Goal: Task Accomplishment & Management: Complete application form

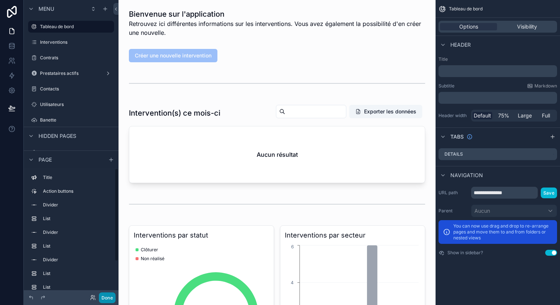
click at [113, 295] on button "Done" at bounding box center [107, 297] width 17 height 11
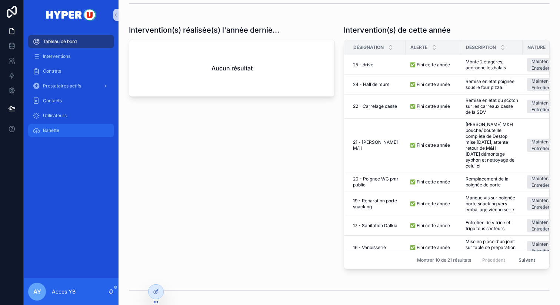
click at [78, 128] on div "Banette" at bounding box center [71, 131] width 77 height 12
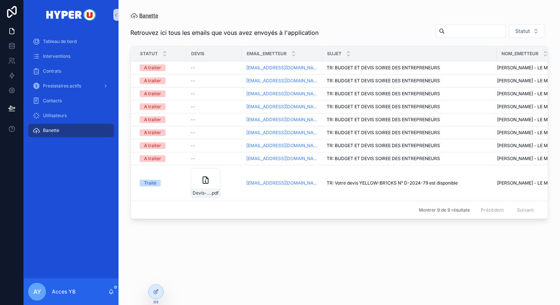
click at [146, 16] on span "Banette" at bounding box center [148, 15] width 19 height 7
click at [83, 118] on div "Utilisateurs" at bounding box center [71, 116] width 77 height 12
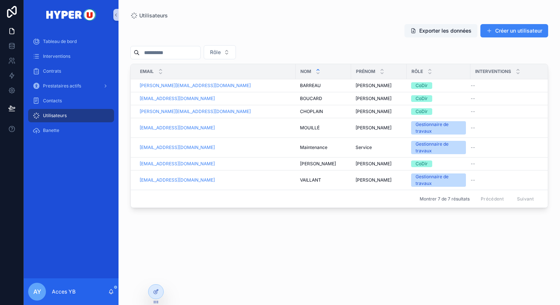
click at [161, 228] on div "Exporter les données Créer un utilisateur Rôle Email Nom Prénom Rôle Interventi…" at bounding box center [339, 157] width 418 height 277
click at [83, 56] on div "Interventions" at bounding box center [71, 56] width 77 height 12
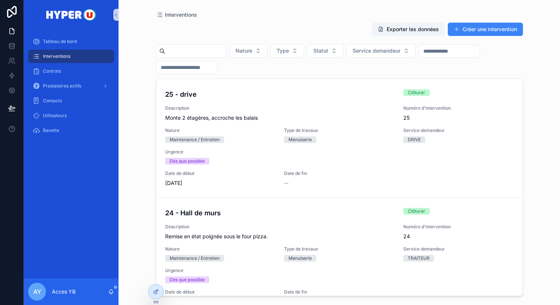
click at [323, 64] on div "Nature Type Statut Service demandeur" at bounding box center [339, 59] width 367 height 30
click at [481, 34] on button "Créer une intervention" at bounding box center [485, 29] width 75 height 13
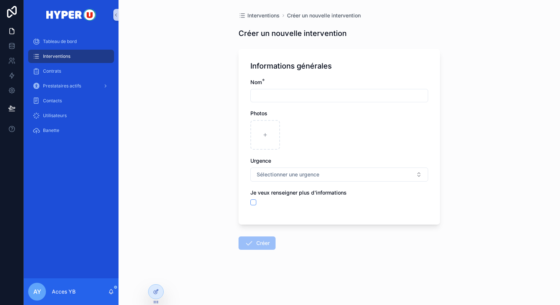
click at [352, 96] on input "scrollable content" at bounding box center [339, 95] width 177 height 10
type input "**********"
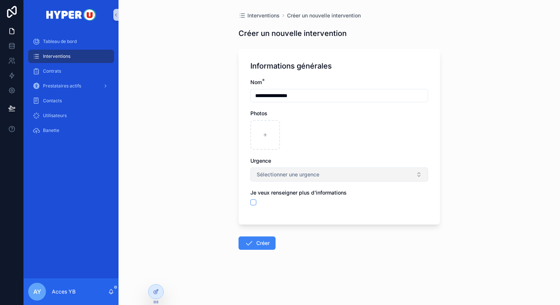
click at [272, 171] on span "Sélectionner une urgence" at bounding box center [288, 174] width 63 height 7
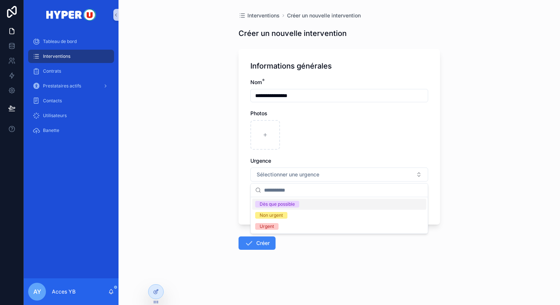
drag, startPoint x: 265, startPoint y: 203, endPoint x: 255, endPoint y: 203, distance: 10.0
click at [265, 203] on div "Dès que possible" at bounding box center [277, 204] width 35 height 7
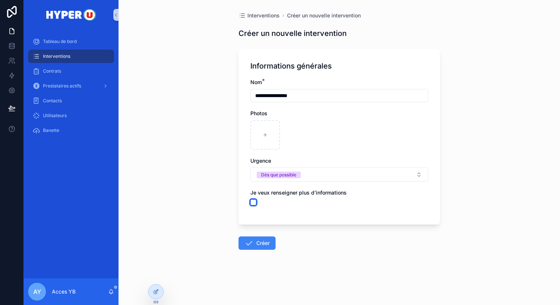
click at [254, 203] on button "scrollable content" at bounding box center [254, 202] width 6 height 6
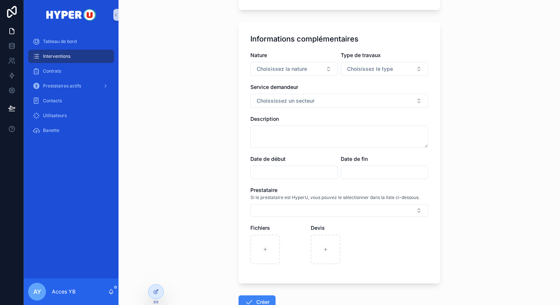
scroll to position [230, 0]
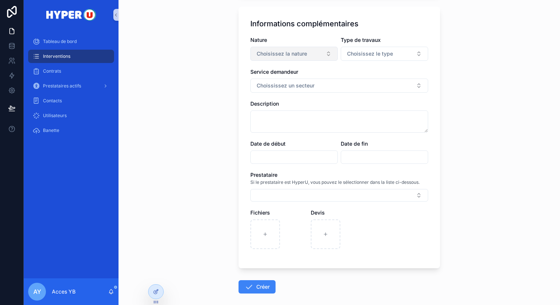
click at [302, 54] on span "Choisissez la nature" at bounding box center [282, 53] width 50 height 7
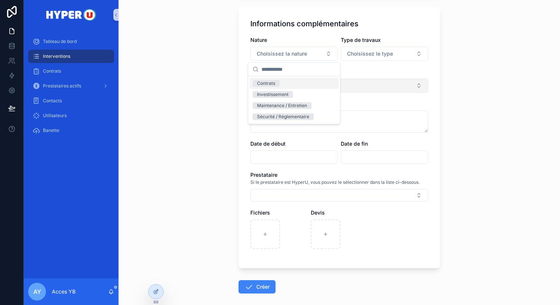
click at [367, 87] on button "Choississez un secteur" at bounding box center [340, 86] width 178 height 14
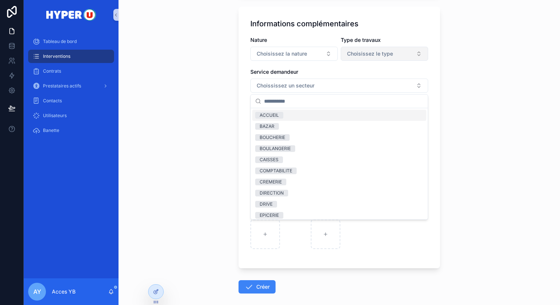
click at [364, 53] on span "Choisissez le type" at bounding box center [370, 53] width 46 height 7
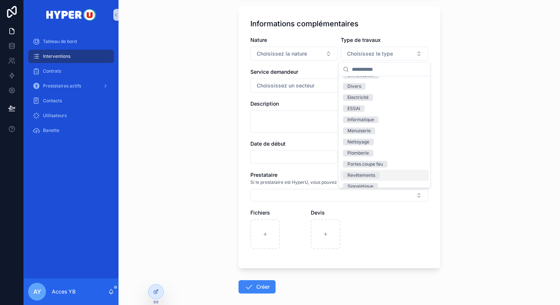
scroll to position [16, 0]
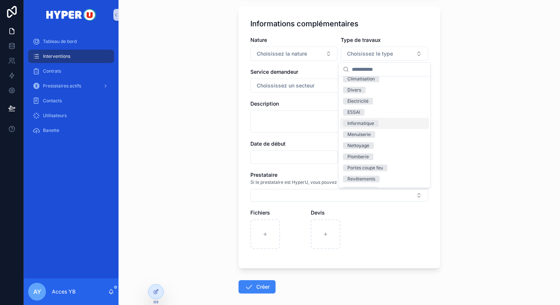
type input "*"
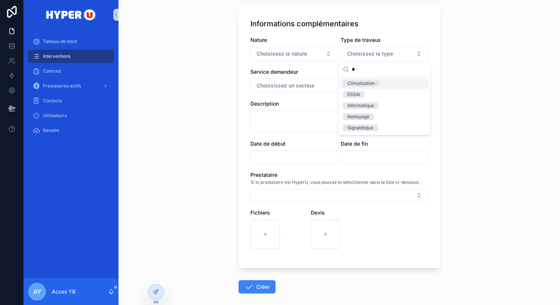
scroll to position [0, 0]
type input "*"
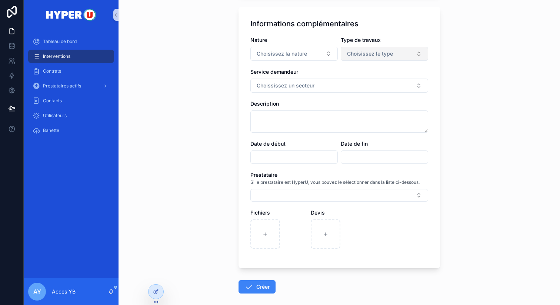
click at [355, 56] on span "Choisissez le type" at bounding box center [370, 53] width 46 height 7
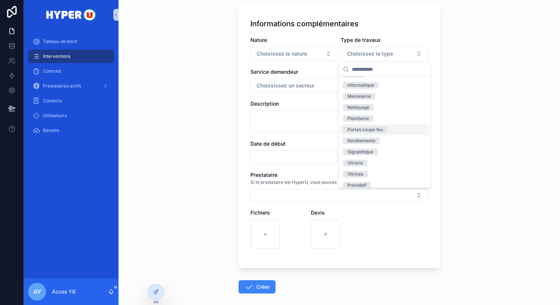
scroll to position [70, 0]
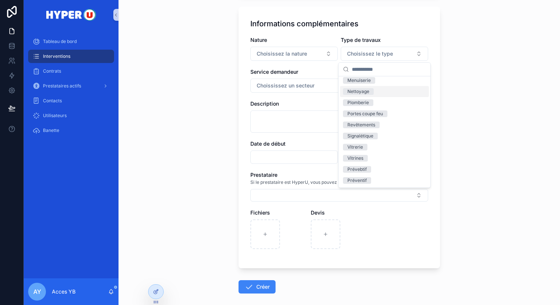
drag, startPoint x: 400, startPoint y: 95, endPoint x: 375, endPoint y: 150, distance: 60.9
click at [401, 95] on div "Nettoyage" at bounding box center [384, 91] width 89 height 11
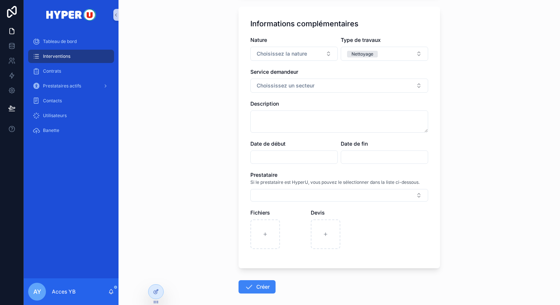
click at [331, 189] on div "Prestataire Si le prestataire est HyperU, vous pouvez le sélectionner dans la l…" at bounding box center [340, 186] width 178 height 30
click at [319, 201] on div "Nature Choisissez la nature Type de travaux Nettoyage Service demandeur Choissi…" at bounding box center [340, 146] width 178 height 220
click at [319, 196] on button "Select Button" at bounding box center [340, 195] width 178 height 13
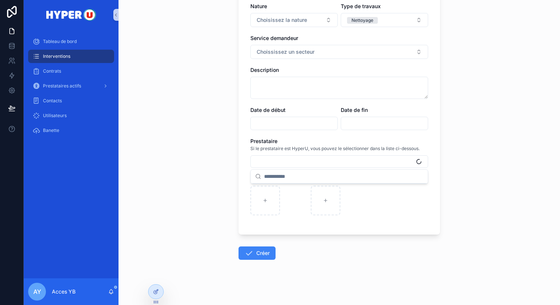
scroll to position [266, 0]
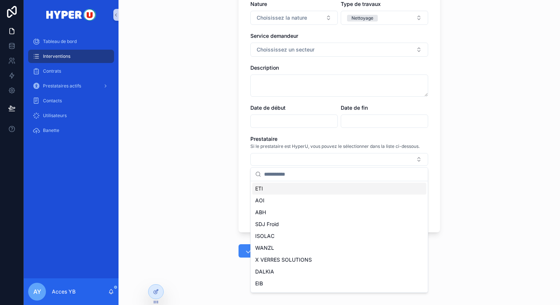
click at [460, 203] on div "**********" at bounding box center [340, 152] width 442 height 305
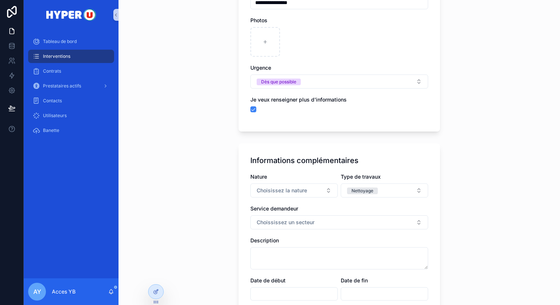
scroll to position [0, 0]
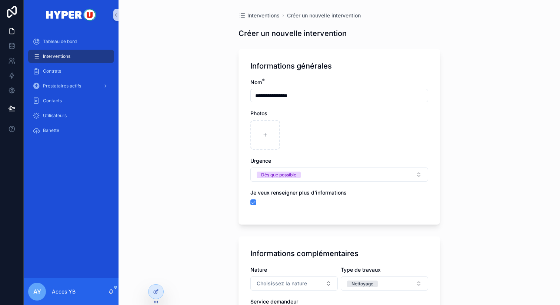
click at [143, 79] on div "**********" at bounding box center [340, 152] width 442 height 305
click at [84, 58] on div "Interventions" at bounding box center [71, 56] width 77 height 12
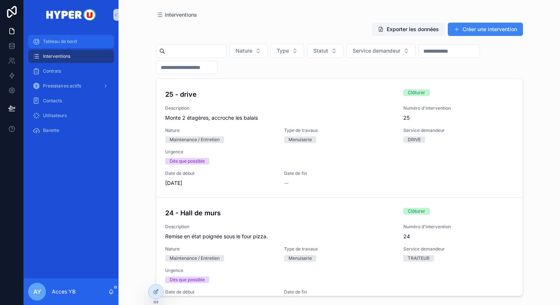
click at [91, 42] on div "Tableau de bord" at bounding box center [71, 42] width 77 height 12
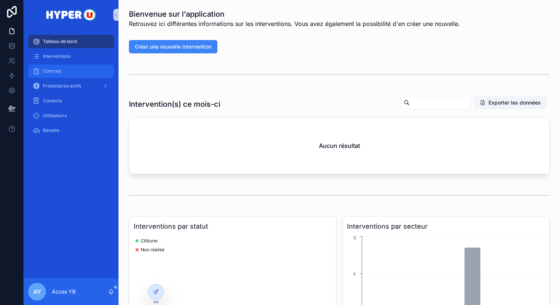
click at [78, 66] on div "Contrats" at bounding box center [71, 71] width 77 height 12
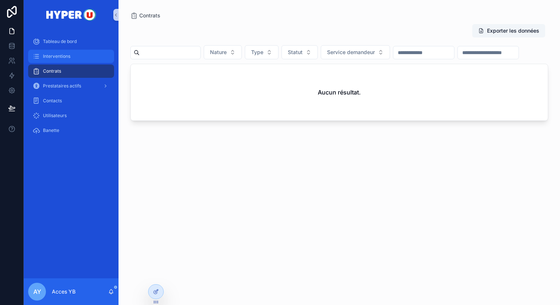
click at [80, 57] on div "Interventions" at bounding box center [71, 56] width 77 height 12
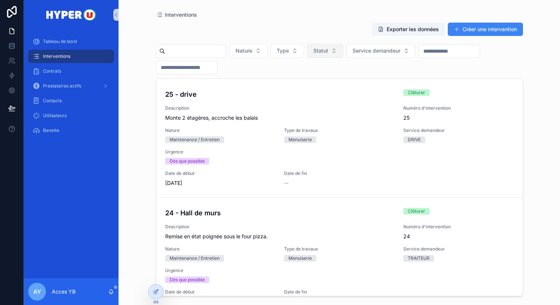
click at [328, 52] on span "Statut" at bounding box center [321, 50] width 15 height 7
click at [323, 127] on div "Non réalisé" at bounding box center [332, 128] width 89 height 12
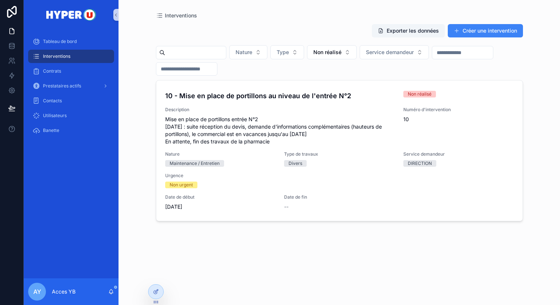
click at [451, 231] on div "Exporter les données Créer une intervention Nature Type Non réalisé Service dem…" at bounding box center [339, 157] width 367 height 277
click at [152, 85] on div "Interventions Exporter les données Créer une intervention Nature Type Non réali…" at bounding box center [339, 148] width 379 height 296
click at [100, 85] on div "scrollable content" at bounding box center [105, 86] width 10 height 12
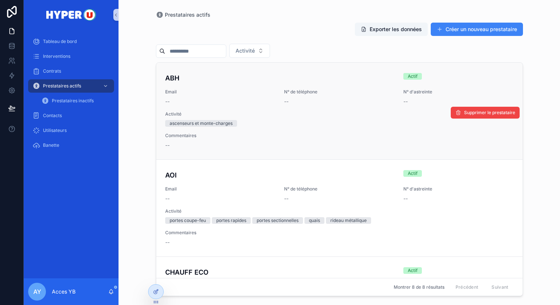
click at [208, 86] on div "ABH Actif Email -- N° de téléphone -- N° d'astreinte -- Activité ascenseurs et …" at bounding box center [339, 111] width 349 height 76
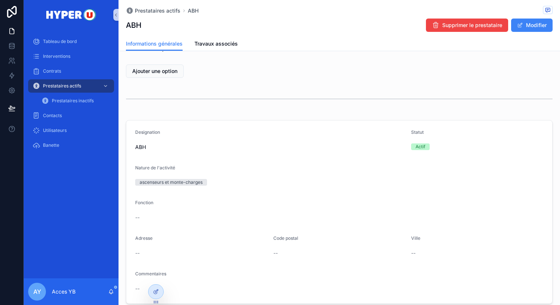
scroll to position [19, 0]
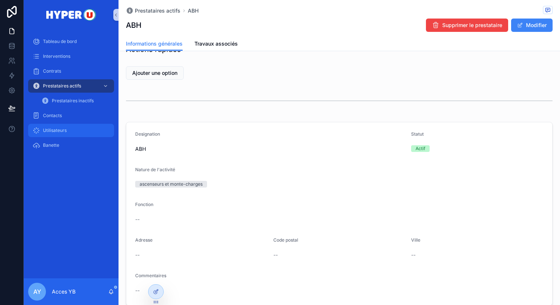
click at [83, 135] on div "Utilisateurs" at bounding box center [71, 131] width 77 height 12
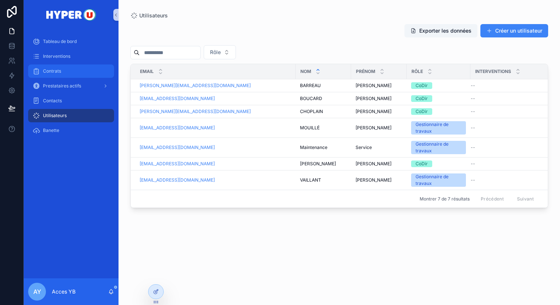
click at [69, 72] on div "Contrats" at bounding box center [71, 71] width 77 height 12
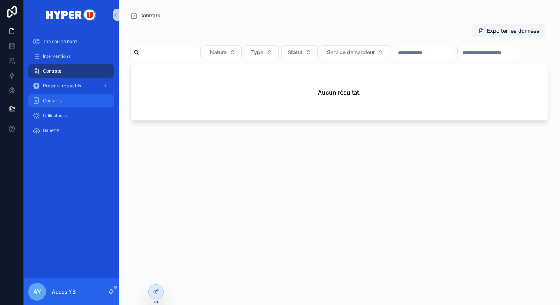
click at [67, 99] on div "Contacts" at bounding box center [71, 101] width 77 height 12
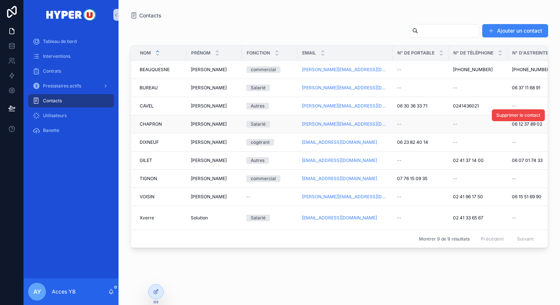
click at [413, 125] on div "--" at bounding box center [420, 124] width 47 height 6
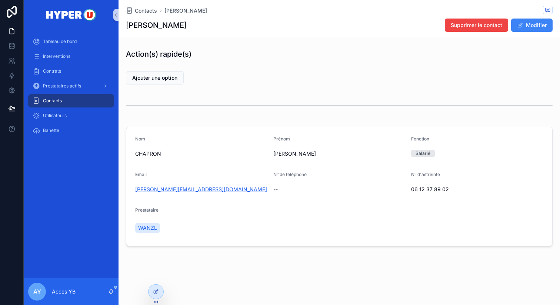
click at [202, 191] on link "[PERSON_NAME][EMAIL_ADDRESS][DOMAIN_NAME]" at bounding box center [201, 189] width 132 height 7
click at [199, 189] on link "[PERSON_NAME][EMAIL_ADDRESS][DOMAIN_NAME]" at bounding box center [201, 189] width 132 height 7
drag, startPoint x: 230, startPoint y: 114, endPoint x: 179, endPoint y: 178, distance: 81.5
click at [230, 114] on div "scrollable content" at bounding box center [339, 105] width 427 height 19
click at [84, 105] on div "Contacts" at bounding box center [71, 101] width 77 height 12
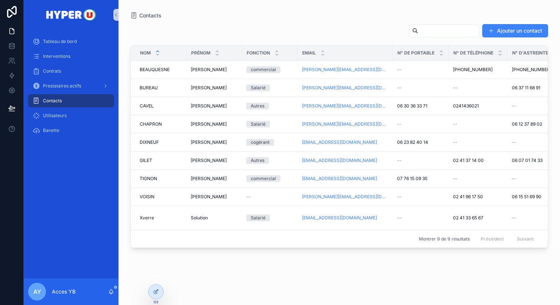
click at [196, 30] on div "Ajouter un contact" at bounding box center [339, 32] width 418 height 17
click at [216, 93] on td "[PERSON_NAME]" at bounding box center [214, 88] width 56 height 18
click at [180, 89] on div "BUREAU BUREAU" at bounding box center [161, 88] width 42 height 6
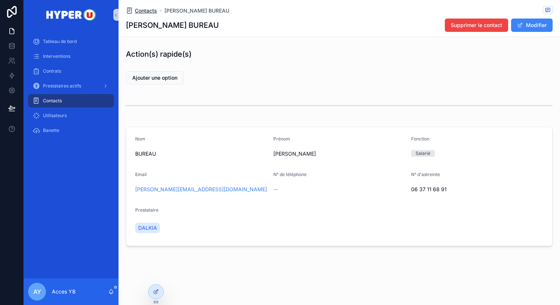
click at [141, 9] on span "Contacts" at bounding box center [146, 10] width 22 height 7
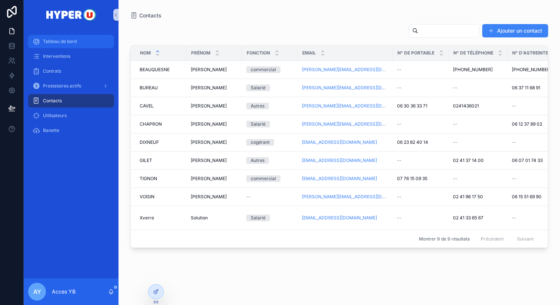
click at [71, 43] on span "Tableau de bord" at bounding box center [60, 42] width 34 height 6
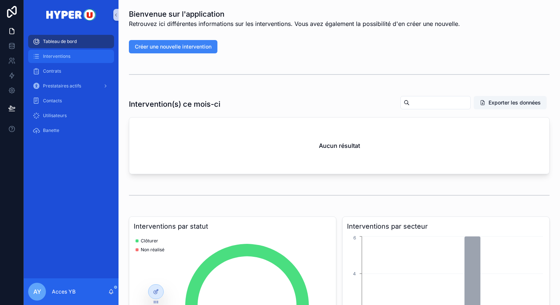
click at [72, 62] on div "Interventions" at bounding box center [71, 56] width 77 height 12
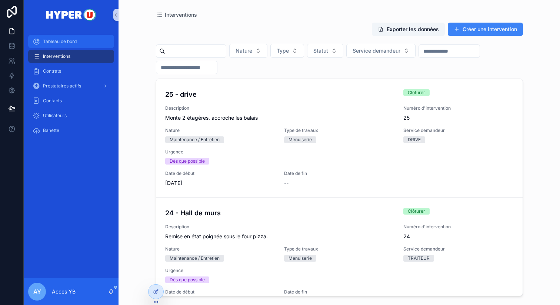
click at [74, 43] on span "Tableau de bord" at bounding box center [60, 42] width 34 height 6
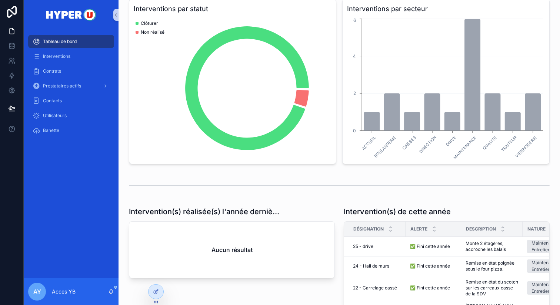
scroll to position [217, 0]
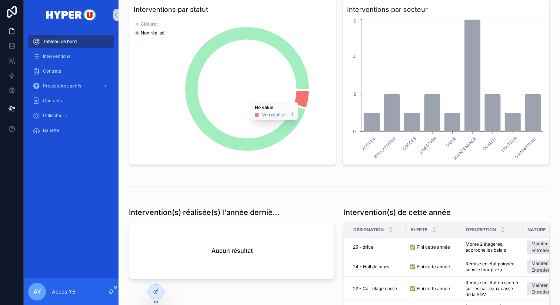
click at [304, 97] on icon "chart" at bounding box center [302, 99] width 14 height 17
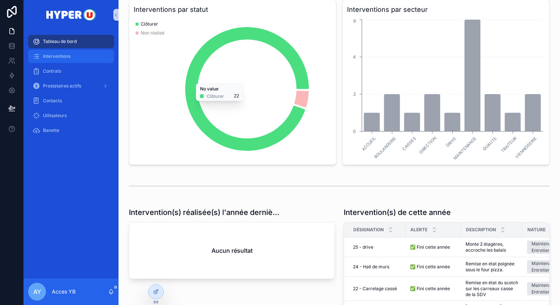
click at [49, 56] on span "Interventions" at bounding box center [56, 56] width 27 height 6
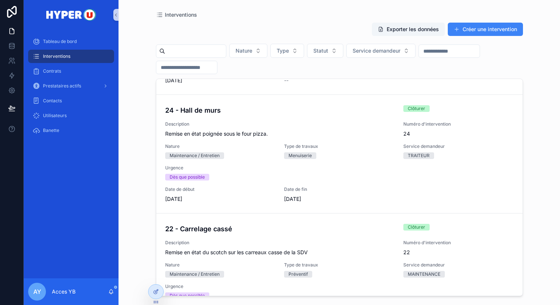
scroll to position [102, 0]
click at [86, 43] on div "Tableau de bord" at bounding box center [71, 42] width 77 height 12
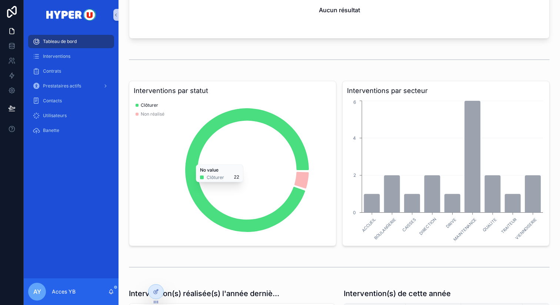
scroll to position [135, 0]
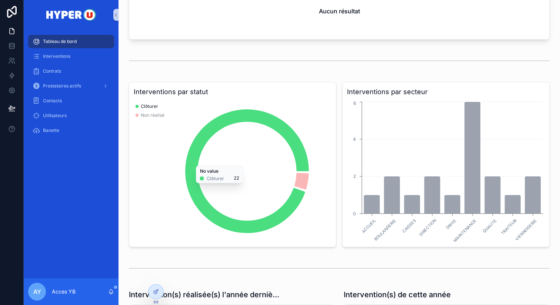
click at [322, 130] on icon "chart" at bounding box center [233, 171] width 198 height 142
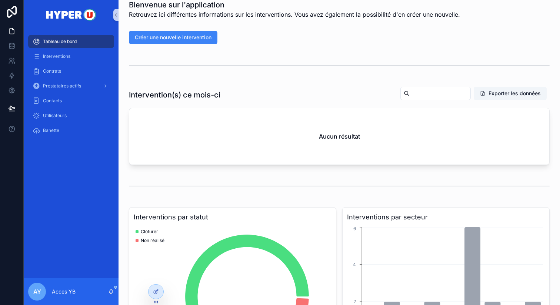
scroll to position [0, 0]
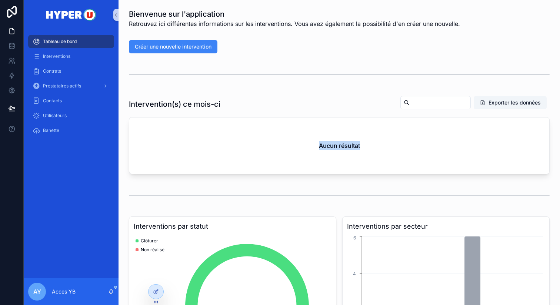
drag, startPoint x: 365, startPoint y: 147, endPoint x: 291, endPoint y: 146, distance: 74.1
click at [315, 146] on div "Aucun résultat" at bounding box center [339, 145] width 420 height 56
drag, startPoint x: 269, startPoint y: 145, endPoint x: 224, endPoint y: 133, distance: 46.7
click at [264, 145] on div "Aucun résultat" at bounding box center [339, 145] width 420 height 56
drag, startPoint x: 189, startPoint y: 106, endPoint x: 235, endPoint y: 107, distance: 45.6
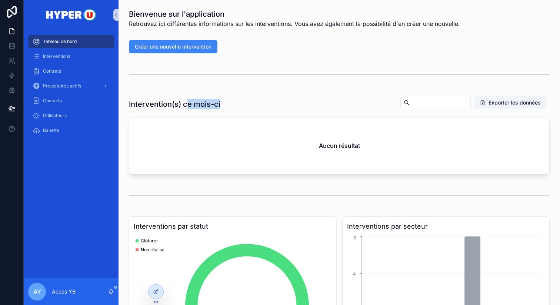
click at [231, 105] on div "Intervention(s) ce mois-ci Exporter les données" at bounding box center [339, 104] width 421 height 17
drag, startPoint x: 245, startPoint y: 120, endPoint x: 271, endPoint y: 123, distance: 26.1
click at [263, 120] on div "Aucun résultat" at bounding box center [339, 145] width 420 height 56
drag, startPoint x: 307, startPoint y: 138, endPoint x: 324, endPoint y: 116, distance: 27.7
click at [338, 139] on div "Aucun résultat" at bounding box center [339, 145] width 420 height 56
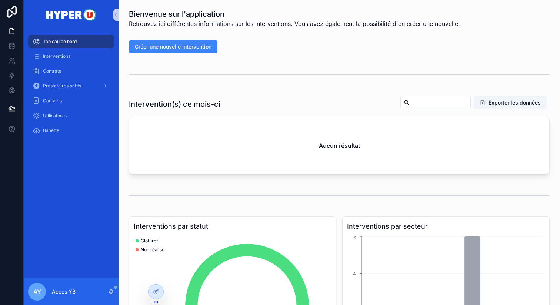
drag, startPoint x: 314, startPoint y: 160, endPoint x: 328, endPoint y: 158, distance: 14.2
click at [330, 162] on div "Aucun résultat" at bounding box center [339, 145] width 420 height 56
drag, startPoint x: 350, startPoint y: 146, endPoint x: 379, endPoint y: 147, distance: 28.9
click at [378, 147] on div "Aucun résultat" at bounding box center [339, 145] width 420 height 56
drag, startPoint x: 374, startPoint y: 146, endPoint x: 315, endPoint y: 144, distance: 58.9
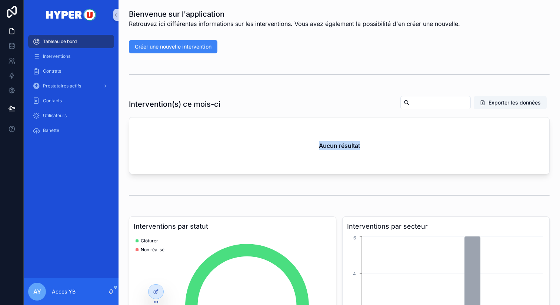
click at [315, 144] on div "Aucun résultat" at bounding box center [339, 145] width 420 height 56
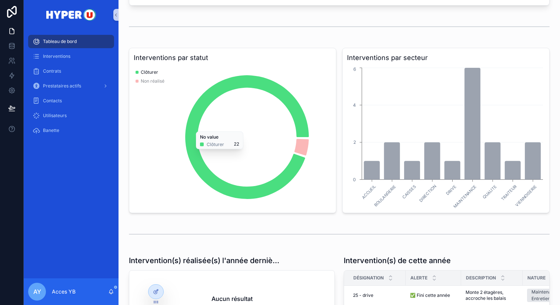
scroll to position [170, 0]
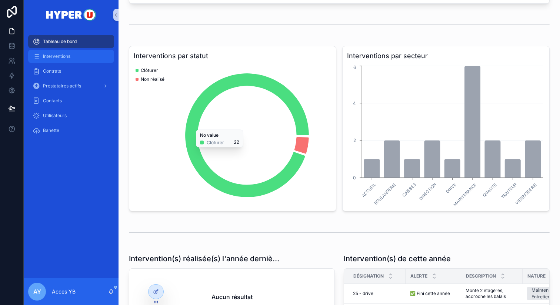
click at [96, 56] on div "Interventions" at bounding box center [71, 56] width 77 height 12
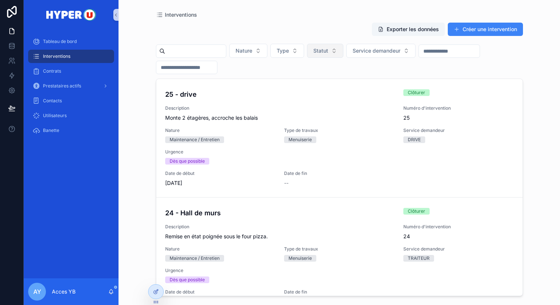
click at [322, 54] on button "Statut" at bounding box center [325, 51] width 36 height 14
click at [305, 132] on div "Non réalisé" at bounding box center [332, 128] width 89 height 12
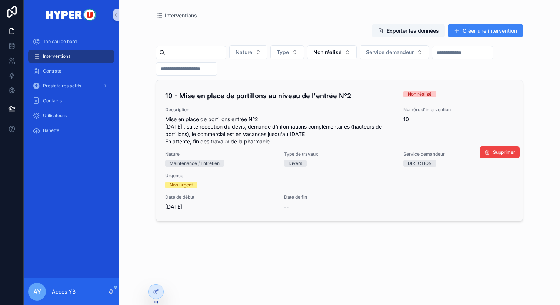
click at [380, 189] on div "10 - Mise en place de portillons au niveau de l'entrée N°2 Non réalisé Descript…" at bounding box center [339, 151] width 349 height 120
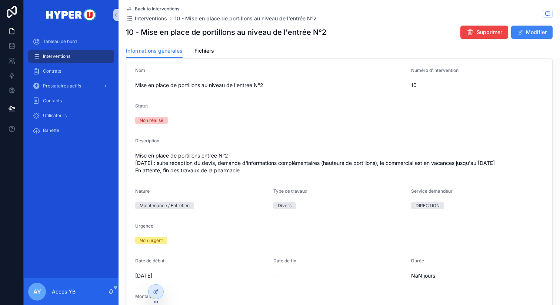
scroll to position [309, 0]
click at [336, 84] on span "Mise en place de portillons au niveau de l'entrée N°2" at bounding box center [270, 86] width 270 height 7
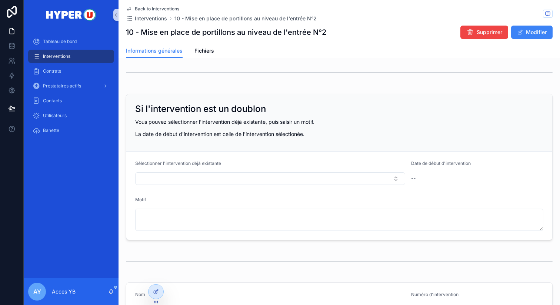
scroll to position [0, 0]
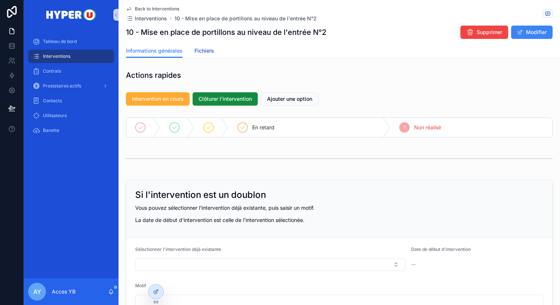
click at [205, 53] on span "Fichiers" at bounding box center [205, 50] width 20 height 7
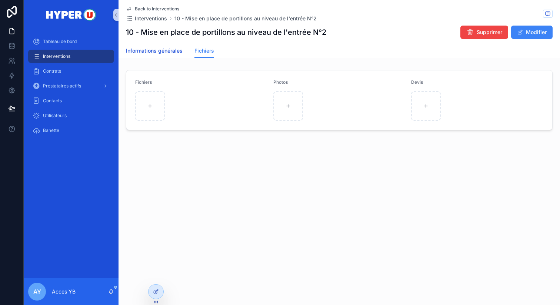
click at [143, 56] on link "Informations générales" at bounding box center [154, 51] width 57 height 15
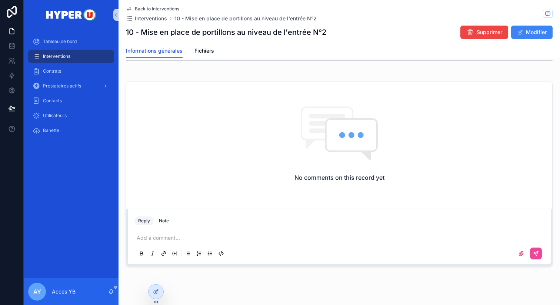
scroll to position [699, 0]
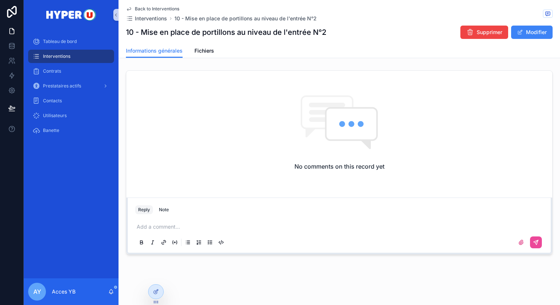
click at [206, 221] on div "Add a comment..." at bounding box center [339, 234] width 408 height 31
click at [204, 226] on p "scrollable content" at bounding box center [341, 226] width 408 height 7
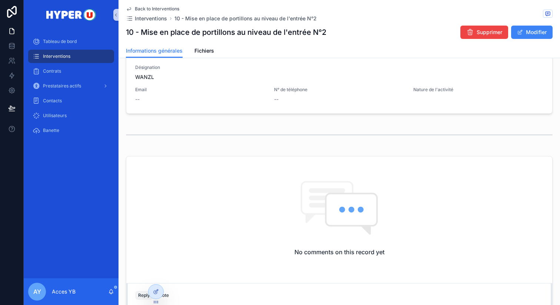
scroll to position [615, 0]
click at [204, 53] on span "Fichiers" at bounding box center [205, 50] width 20 height 7
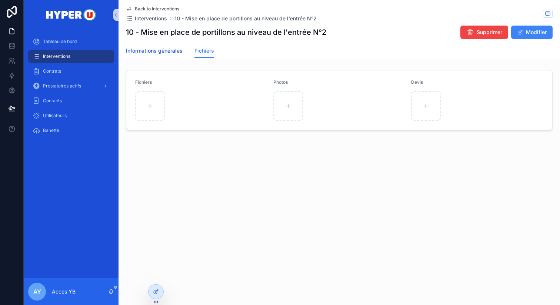
click at [178, 51] on span "Informations générales" at bounding box center [154, 50] width 57 height 7
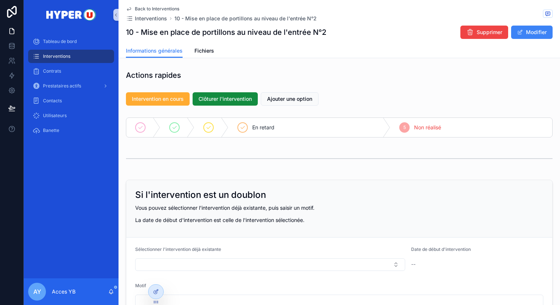
click at [72, 59] on div "Interventions" at bounding box center [71, 56] width 77 height 12
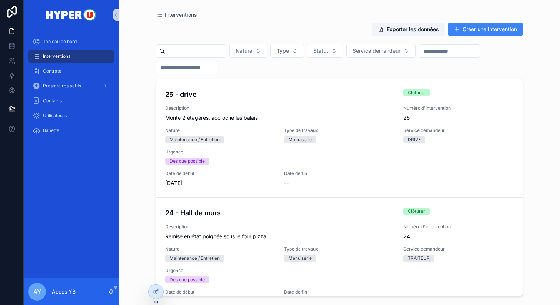
click at [424, 25] on button "Exporter les données" at bounding box center [408, 29] width 73 height 13
click at [373, 9] on div "Interventions Exporter les données Créer une intervention Nature Type Statut Se…" at bounding box center [339, 148] width 379 height 296
click at [233, 24] on div "Exporter les données Créer une intervention" at bounding box center [339, 30] width 367 height 17
click at [371, 50] on span "Service demandeur" at bounding box center [377, 50] width 48 height 7
click at [391, 53] on span "Service demandeur" at bounding box center [377, 50] width 48 height 7
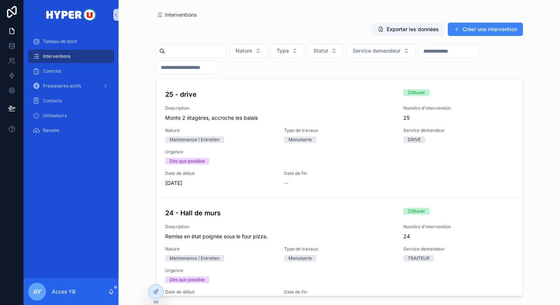
click at [367, 73] on div "Nature Type Statut Service demandeur" at bounding box center [339, 59] width 367 height 30
click at [233, 31] on div "Exporter les données Créer une intervention" at bounding box center [339, 30] width 367 height 17
click at [61, 136] on div "Banette" at bounding box center [71, 131] width 77 height 12
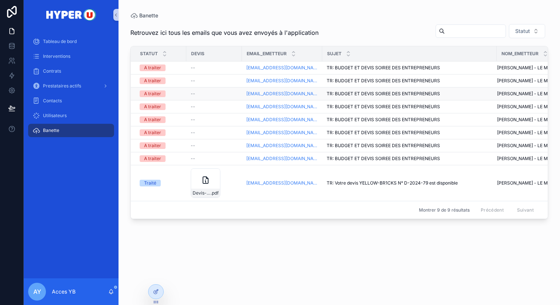
click at [332, 100] on td "TR: BUDGET ET DEVIS SOIREE DES ENTREPRENEURS TR: BUDGET ET DEVIS SOIREE DES ENT…" at bounding box center [409, 93] width 175 height 13
click at [73, 79] on link "Prestataires actifs" at bounding box center [71, 85] width 86 height 13
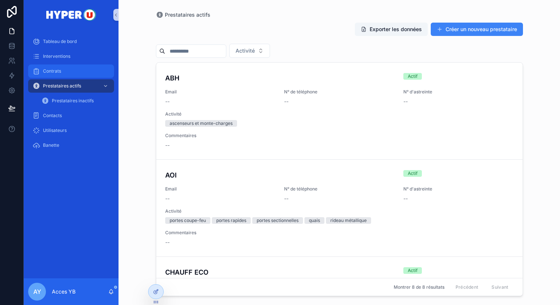
click at [69, 72] on div "Contrats" at bounding box center [71, 71] width 77 height 12
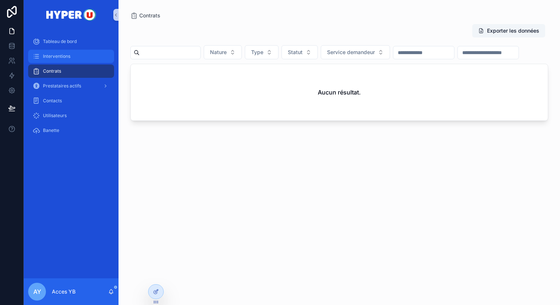
click at [67, 61] on div "Interventions" at bounding box center [71, 56] width 77 height 12
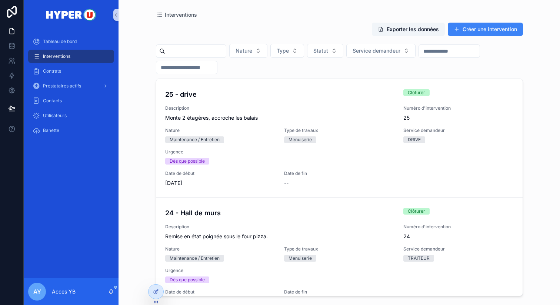
click at [464, 12] on div "Interventions" at bounding box center [339, 15] width 367 height 6
click at [453, 34] on button "Créer une intervention" at bounding box center [485, 29] width 75 height 13
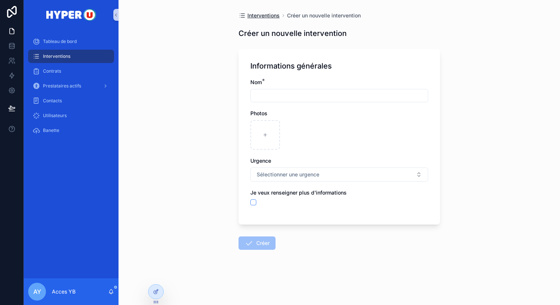
click at [253, 15] on span "Interventions" at bounding box center [264, 15] width 32 height 7
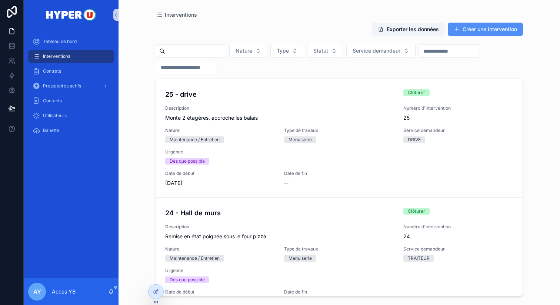
click at [474, 27] on button "Créer une intervention" at bounding box center [485, 29] width 75 height 13
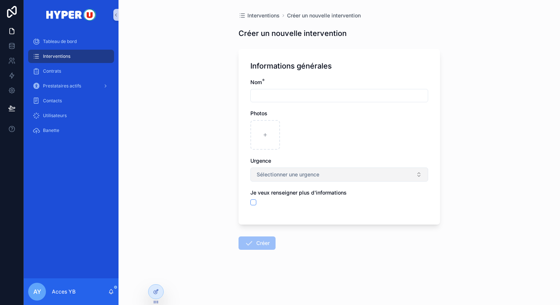
click at [288, 178] on span "Sélectionner une urgence" at bounding box center [288, 174] width 63 height 7
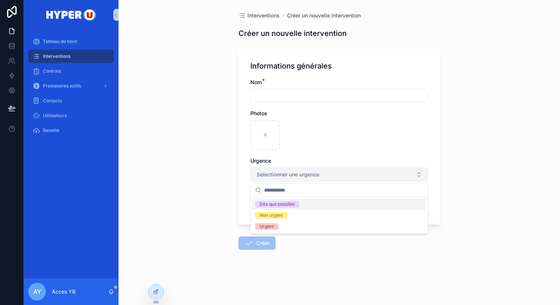
click at [288, 178] on span "Sélectionner une urgence" at bounding box center [288, 174] width 63 height 7
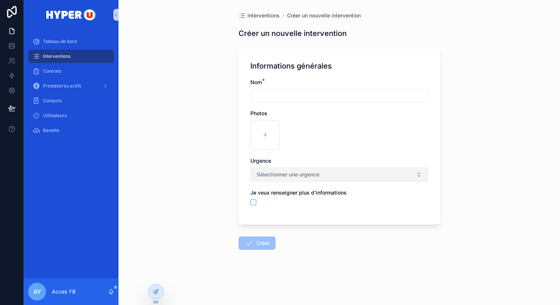
click at [288, 176] on span "Sélectionner une urgence" at bounding box center [288, 174] width 63 height 7
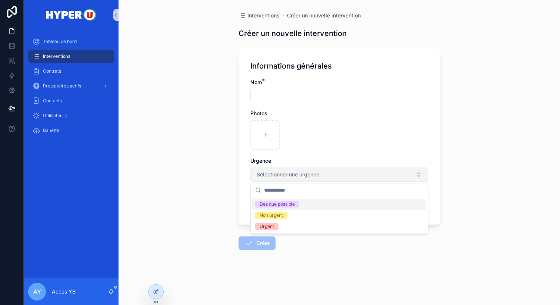
click at [288, 176] on span "Sélectionner une urgence" at bounding box center [288, 174] width 63 height 7
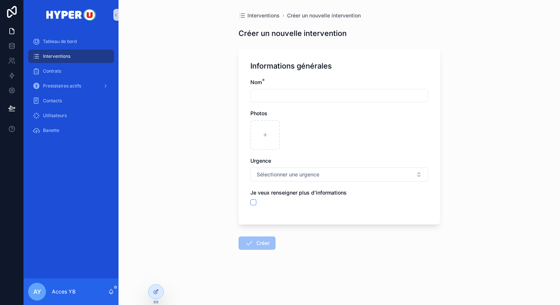
click at [285, 95] on input "scrollable content" at bounding box center [339, 95] width 177 height 10
type input "****"
click at [300, 101] on div "****" at bounding box center [340, 95] width 178 height 13
click at [297, 95] on input "****" at bounding box center [339, 95] width 177 height 10
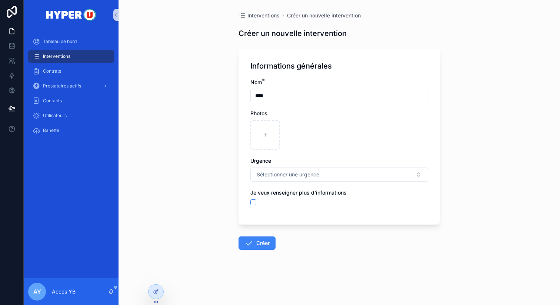
click at [297, 95] on input "****" at bounding box center [339, 95] width 177 height 10
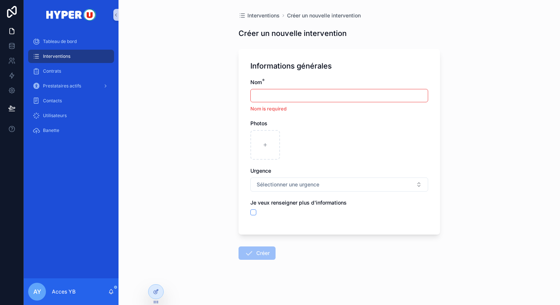
click at [306, 72] on div "Informations générales Nom * Nom is required Photos Urgence Sélectionner une ur…" at bounding box center [340, 142] width 202 height 186
click at [239, 159] on div "Informations générales Nom * Nom is required Photos Urgence Sélectionner une ur…" at bounding box center [340, 142] width 202 height 186
click at [206, 139] on div "Interventions Créer un nouvelle intervention Créer un nouvelle intervention Inf…" at bounding box center [340, 152] width 442 height 305
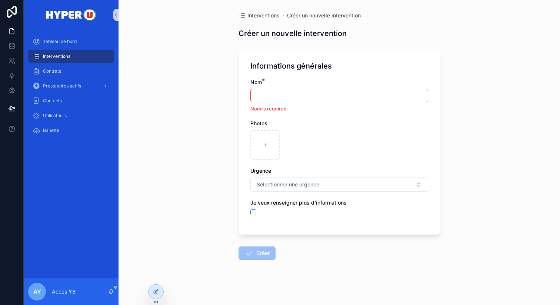
click at [232, 125] on div "Interventions Créer un nouvelle intervention Créer un nouvelle intervention Inf…" at bounding box center [340, 152] width 442 height 305
click at [13, 28] on icon at bounding box center [11, 30] width 7 height 7
click at [4, 33] on link at bounding box center [11, 31] width 23 height 15
drag, startPoint x: 11, startPoint y: 43, endPoint x: 11, endPoint y: 32, distance: 11.1
click at [11, 43] on icon at bounding box center [11, 44] width 5 height 2
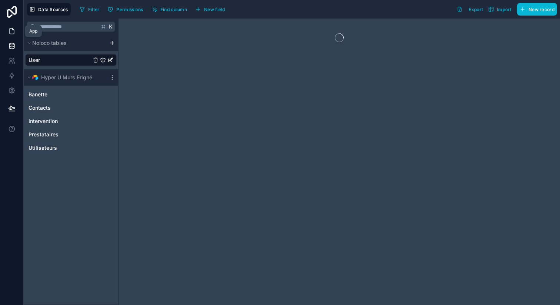
click at [11, 30] on icon at bounding box center [11, 30] width 7 height 7
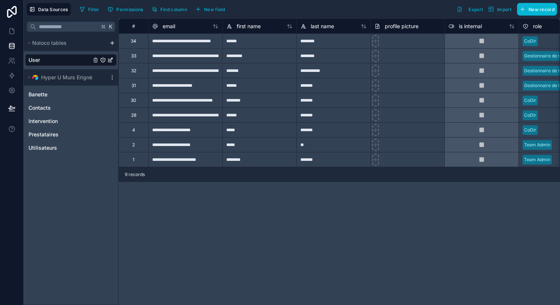
click at [10, 18] on link at bounding box center [12, 12] width 24 height 24
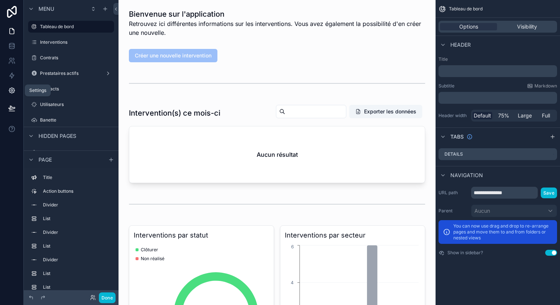
click at [11, 92] on icon at bounding box center [11, 90] width 7 height 7
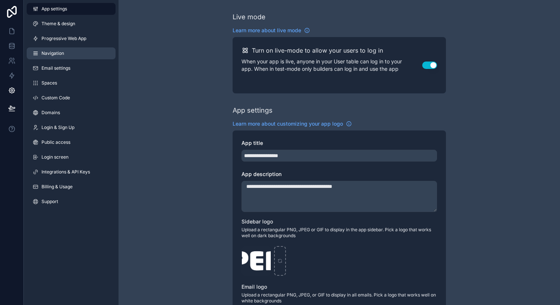
click at [56, 49] on link "Navigation" at bounding box center [71, 53] width 89 height 12
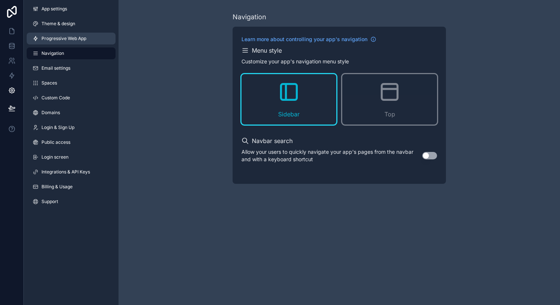
drag, startPoint x: 68, startPoint y: 34, endPoint x: 72, endPoint y: 35, distance: 4.0
click at [68, 34] on link "Progressive Web App" at bounding box center [71, 39] width 89 height 12
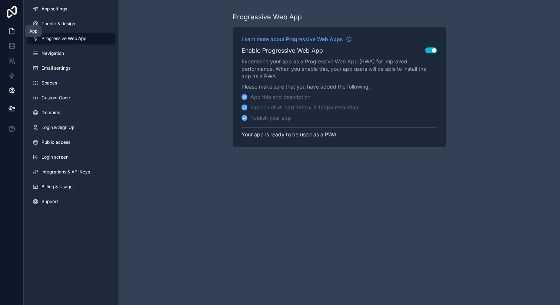
click at [13, 34] on icon at bounding box center [12, 32] width 4 height 6
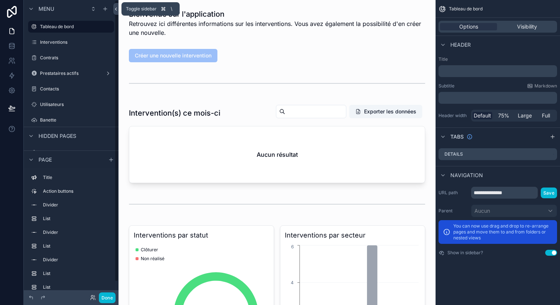
click at [115, 11] on icon at bounding box center [115, 9] width 5 height 6
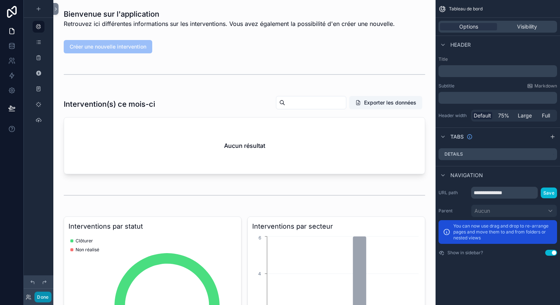
click at [43, 294] on button "Done" at bounding box center [42, 297] width 17 height 11
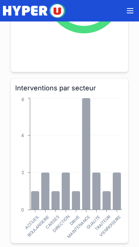
scroll to position [345, 0]
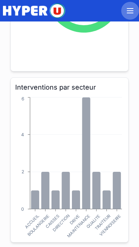
click at [129, 7] on icon "scrollable content" at bounding box center [130, 10] width 9 height 9
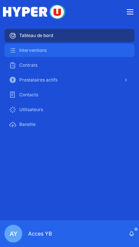
click at [24, 53] on span "Interventions" at bounding box center [32, 50] width 27 height 6
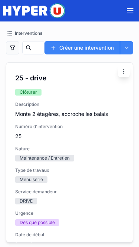
click at [80, 47] on button "Créer une intervention" at bounding box center [81, 47] width 75 height 13
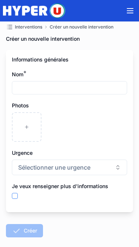
scroll to position [20, 0]
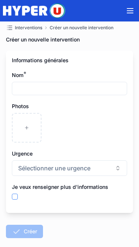
click at [19, 89] on input "scrollable content" at bounding box center [69, 89] width 115 height 12
click at [46, 73] on div "Nom *" at bounding box center [69, 75] width 115 height 7
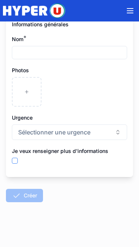
click at [42, 135] on span "Sélectionner une urgence" at bounding box center [54, 132] width 72 height 9
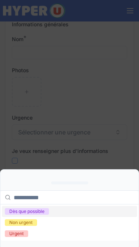
click at [67, 110] on div "scrollable content" at bounding box center [69, 123] width 139 height 247
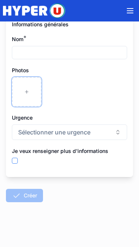
click at [24, 94] on div "scrollable content" at bounding box center [27, 92] width 30 height 30
click at [91, 95] on div "scrollable content" at bounding box center [69, 92] width 115 height 30
click at [39, 47] on input "scrollable content" at bounding box center [69, 53] width 115 height 12
click at [36, 40] on div "Nom *" at bounding box center [69, 39] width 115 height 7
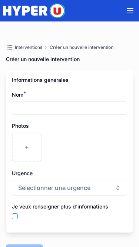
scroll to position [58, 0]
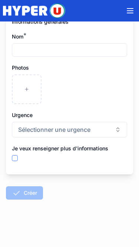
click at [24, 17] on img "scrollable content" at bounding box center [34, 10] width 62 height 15
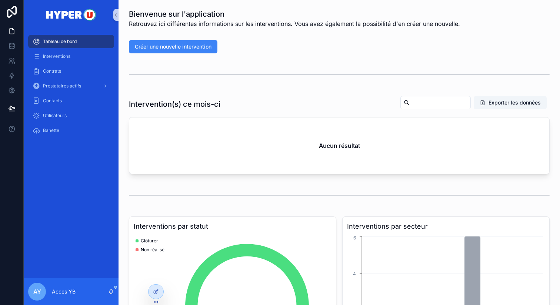
click at [305, 137] on div "Aucun résultat" at bounding box center [339, 145] width 420 height 56
click at [225, 115] on div "Intervention(s) ce mois-ci Exporter les données Aucun résultat" at bounding box center [339, 135] width 421 height 79
click at [252, 105] on div "Intervention(s) ce mois-ci Exporter les données" at bounding box center [339, 104] width 421 height 17
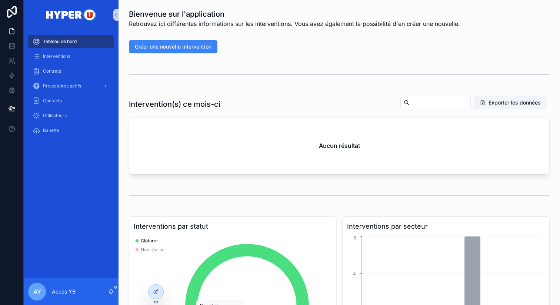
click at [295, 106] on div "Intervention(s) ce mois-ci Exporter les données" at bounding box center [339, 104] width 421 height 17
drag, startPoint x: 223, startPoint y: 36, endPoint x: 222, endPoint y: 29, distance: 6.8
